Goal: Information Seeking & Learning: Learn about a topic

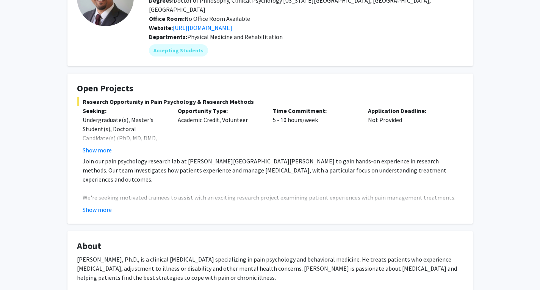
scroll to position [76, 0]
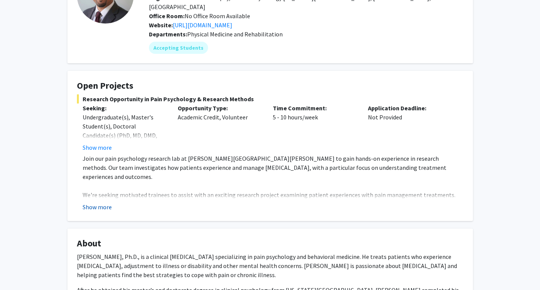
click at [101, 202] on button "Show more" at bounding box center [97, 206] width 29 height 9
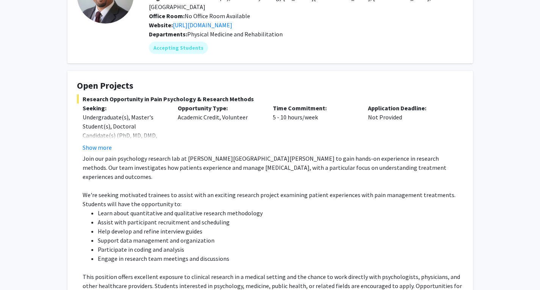
click at [307, 190] on p "We're seeking motivated trainees to assist with an exciting research project ex…" at bounding box center [273, 199] width 381 height 18
click at [274, 190] on p "We're seeking motivated trainees to assist with an exciting research project ex…" at bounding box center [273, 199] width 381 height 18
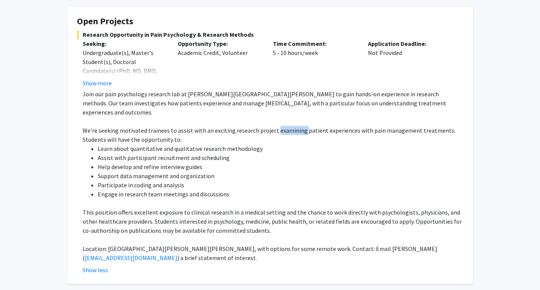
scroll to position [189, 0]
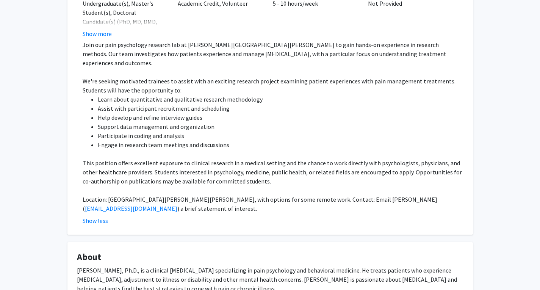
click at [270, 158] on p "This position offers excellent exposure to clinical research in a medical setti…" at bounding box center [273, 171] width 381 height 27
click at [269, 158] on p "This position offers excellent exposure to clinical research in a medical setti…" at bounding box center [273, 171] width 381 height 27
click at [278, 161] on p "This position offers excellent exposure to clinical research in a medical setti…" at bounding box center [273, 171] width 381 height 27
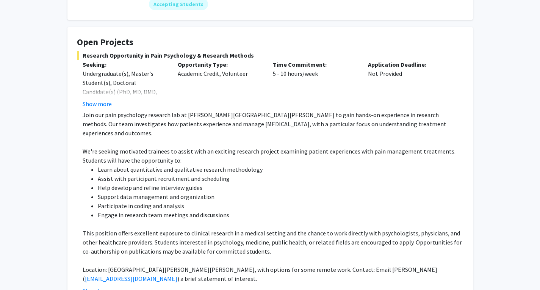
scroll to position [0, 0]
